Goal: Find specific page/section: Find specific page/section

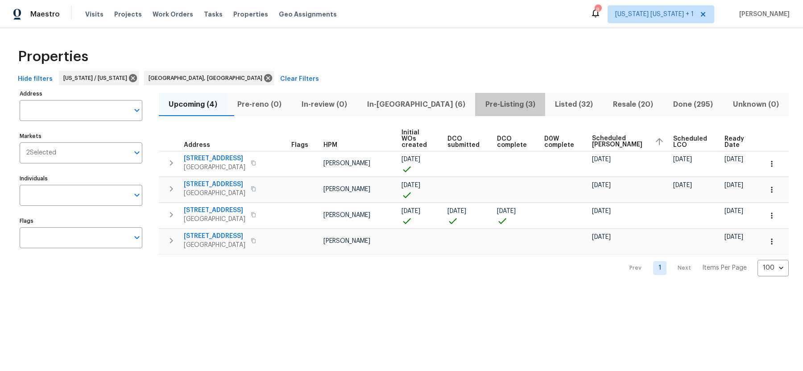
click at [486, 103] on span "Pre-Listing (3)" at bounding box center [509, 104] width 59 height 12
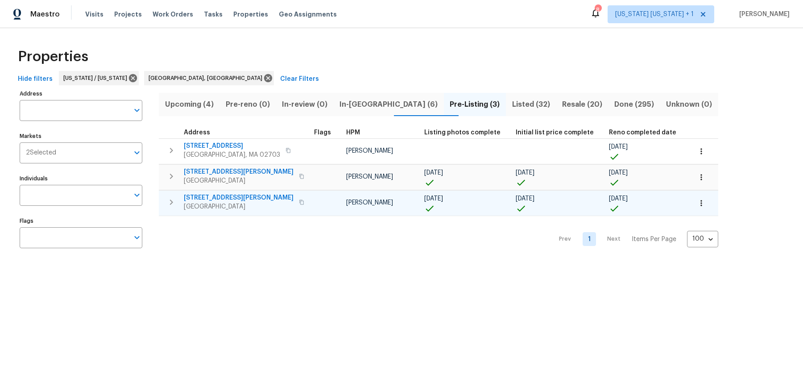
click at [205, 202] on span "Parsippany, NJ 07054" at bounding box center [239, 206] width 110 height 9
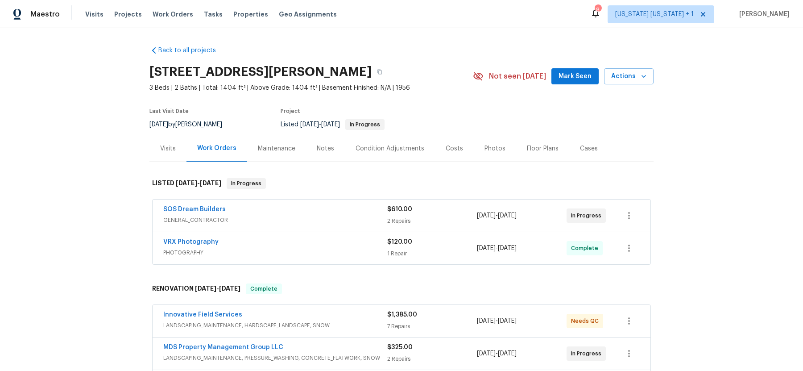
click at [305, 208] on div "SOS Dream Builders" at bounding box center [275, 210] width 224 height 11
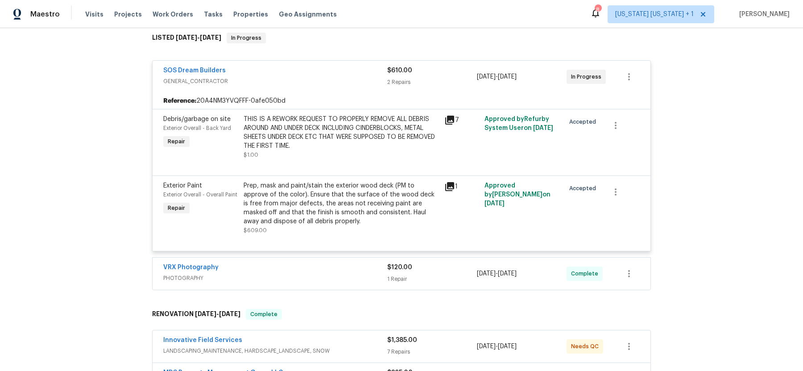
scroll to position [138, 0]
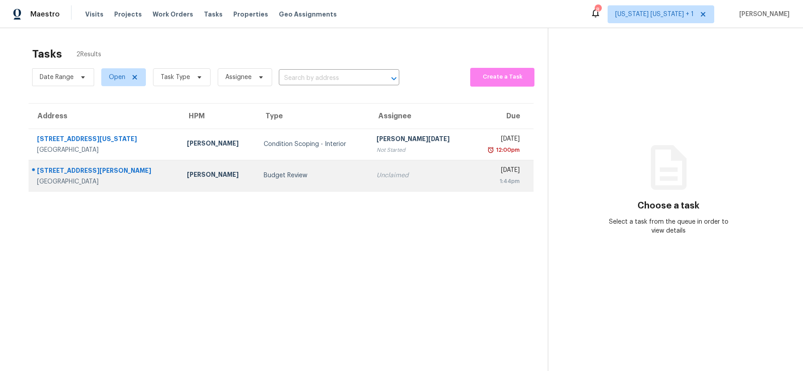
click at [291, 169] on td "Budget Review" at bounding box center [312, 175] width 113 height 31
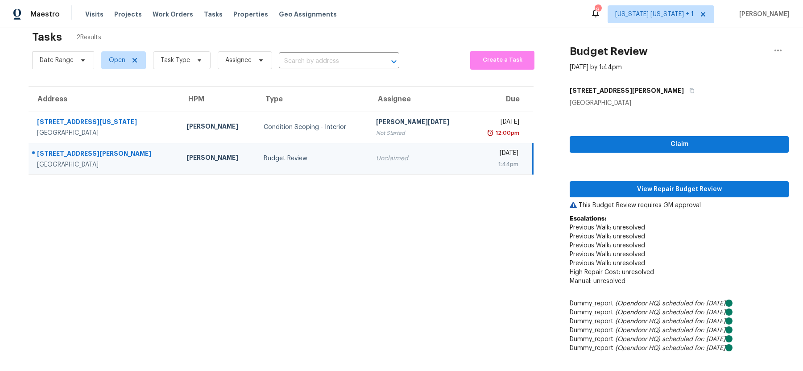
scroll to position [10, 0]
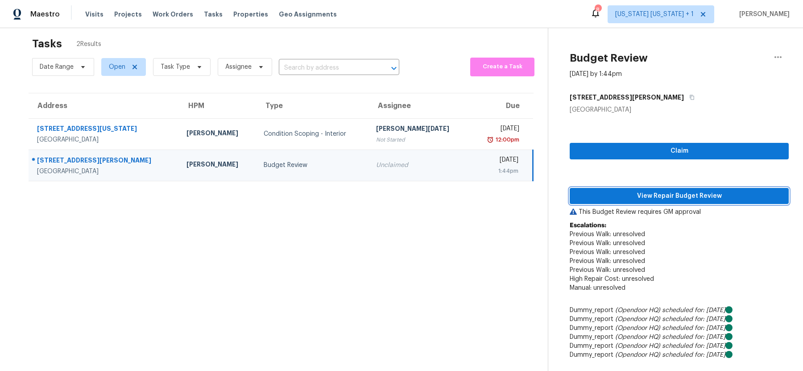
click at [649, 196] on span "View Repair Budget Review" at bounding box center [679, 195] width 205 height 11
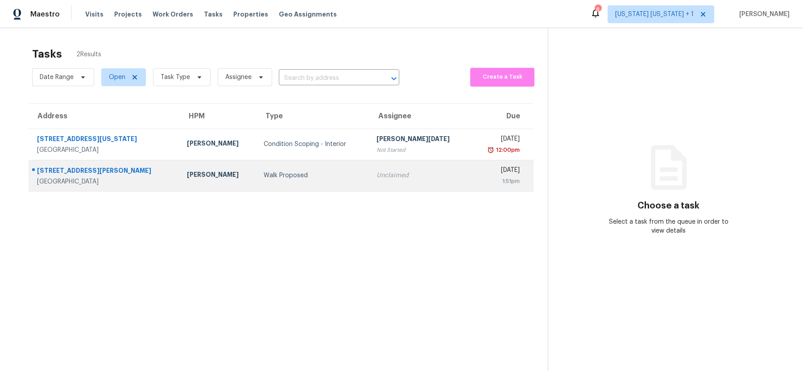
click at [308, 174] on div "Walk Proposed" at bounding box center [313, 175] width 99 height 9
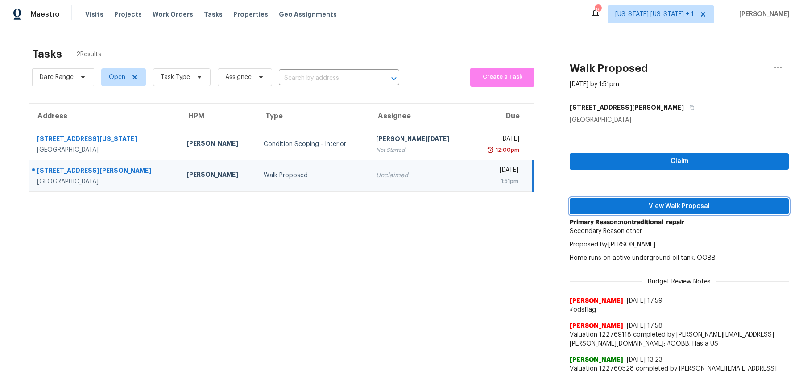
click at [642, 208] on span "View Walk Proposal" at bounding box center [679, 206] width 205 height 11
